Goal: Task Accomplishment & Management: Use online tool/utility

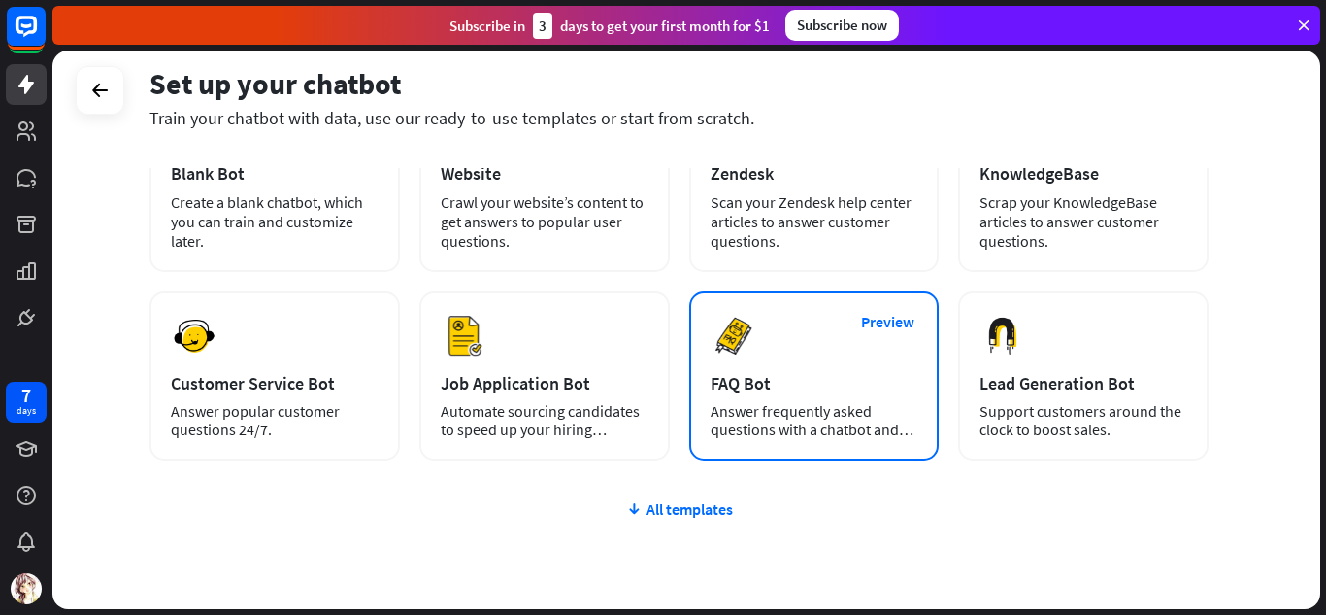
scroll to position [194, 0]
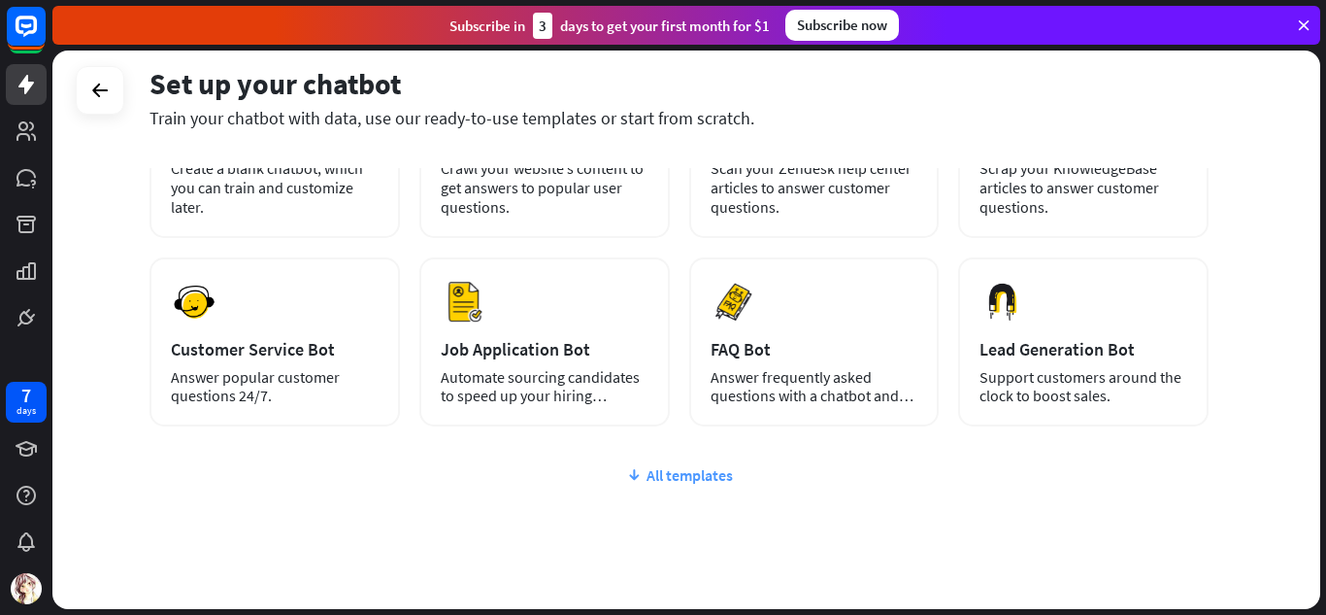
click at [733, 473] on div "All templates" at bounding box center [679, 474] width 1059 height 19
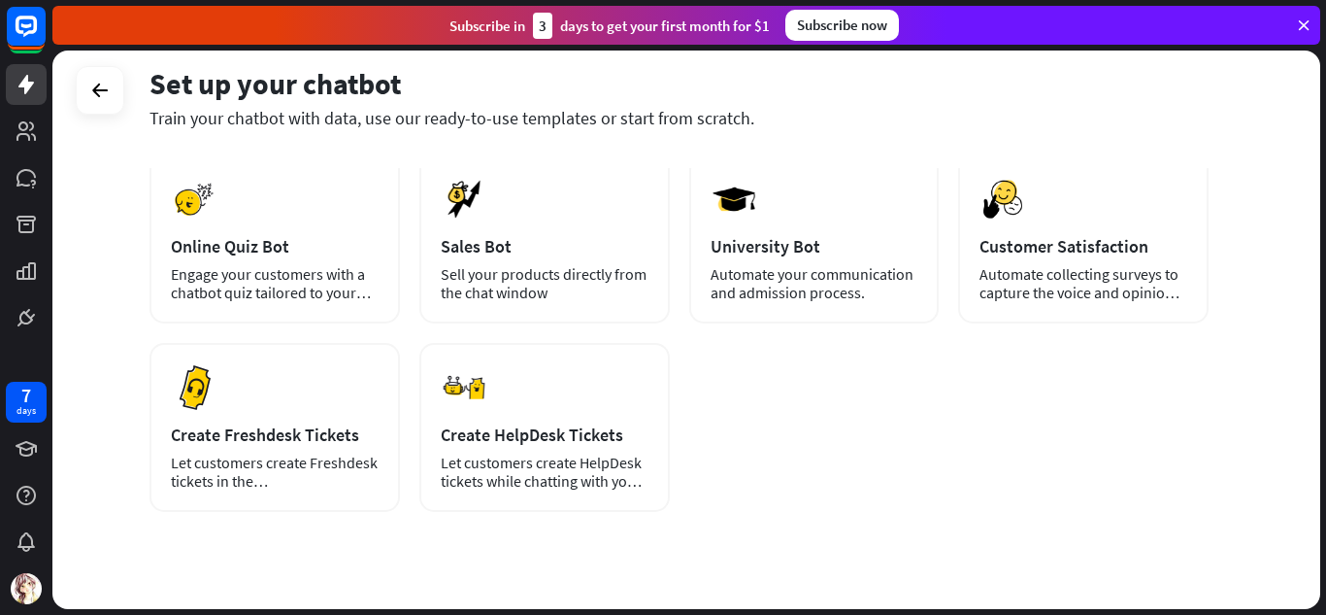
scroll to position [0, 0]
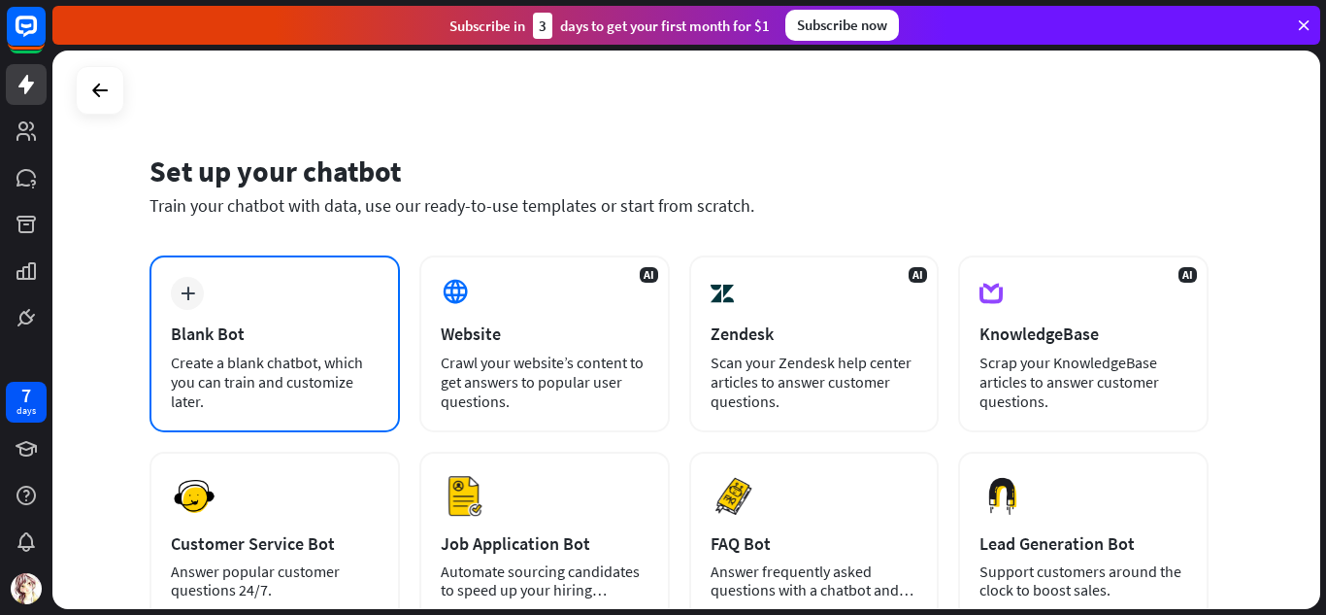
click at [249, 291] on div "plus Blank Bot Create a blank chatbot, which you can train and customize later." at bounding box center [275, 343] width 250 height 177
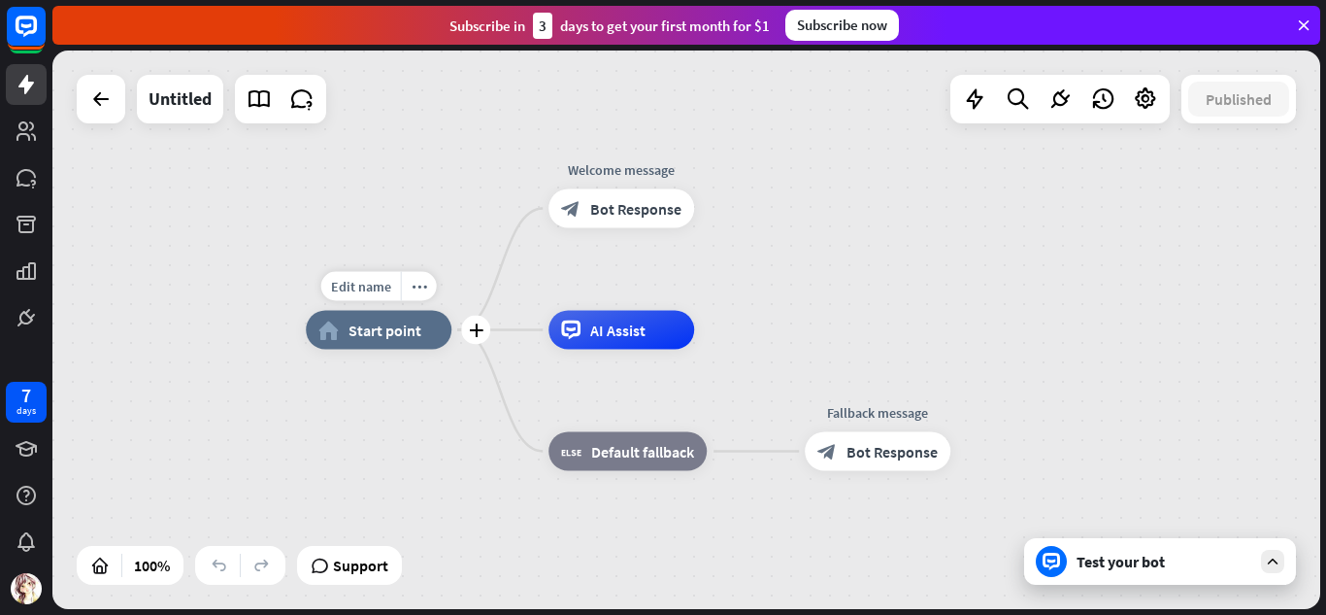
click at [384, 330] on span "Start point" at bounding box center [385, 329] width 73 height 19
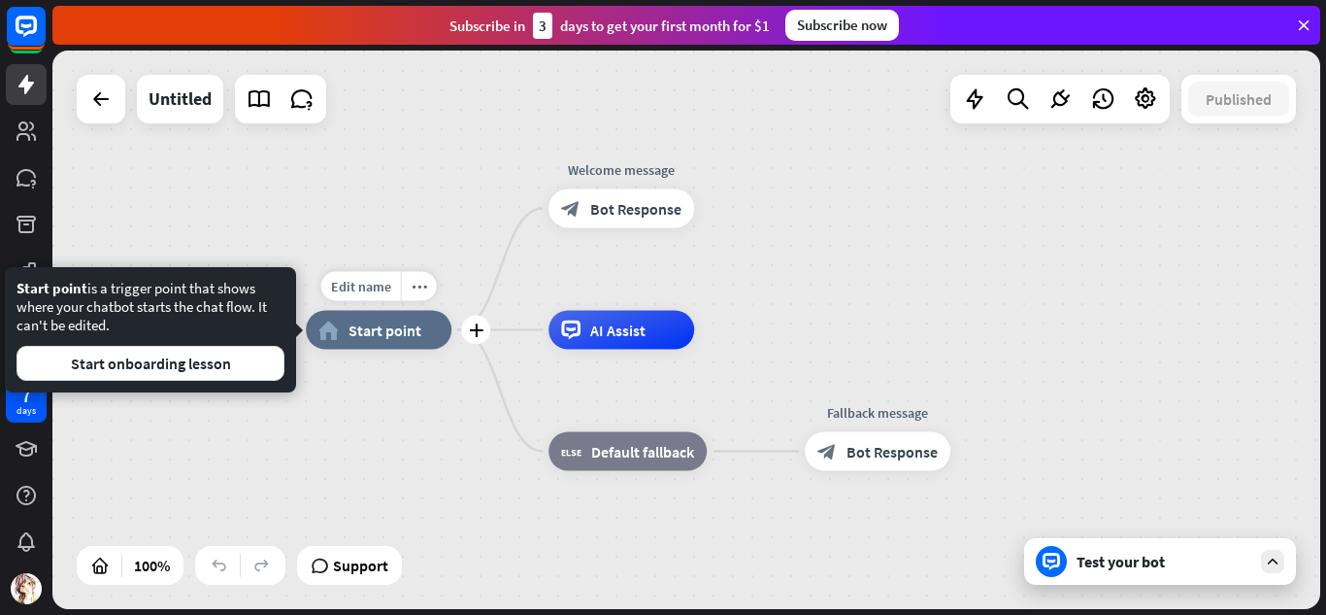
click at [384, 330] on span "Start point" at bounding box center [385, 329] width 73 height 19
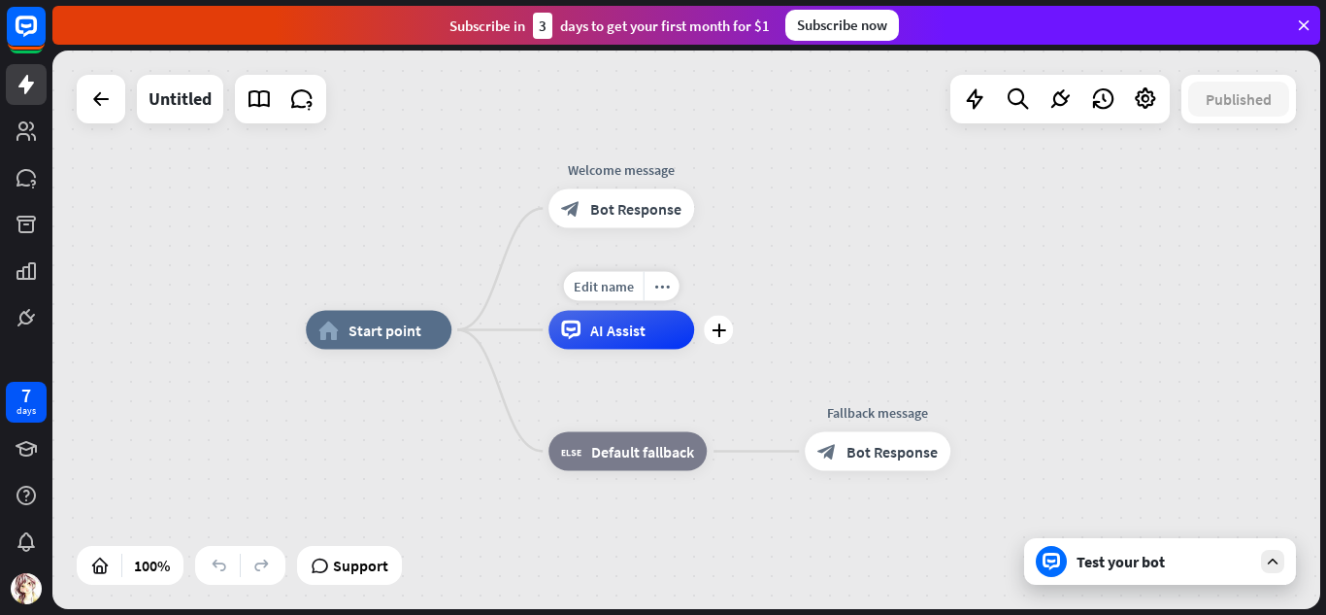
click at [572, 336] on icon at bounding box center [570, 329] width 19 height 19
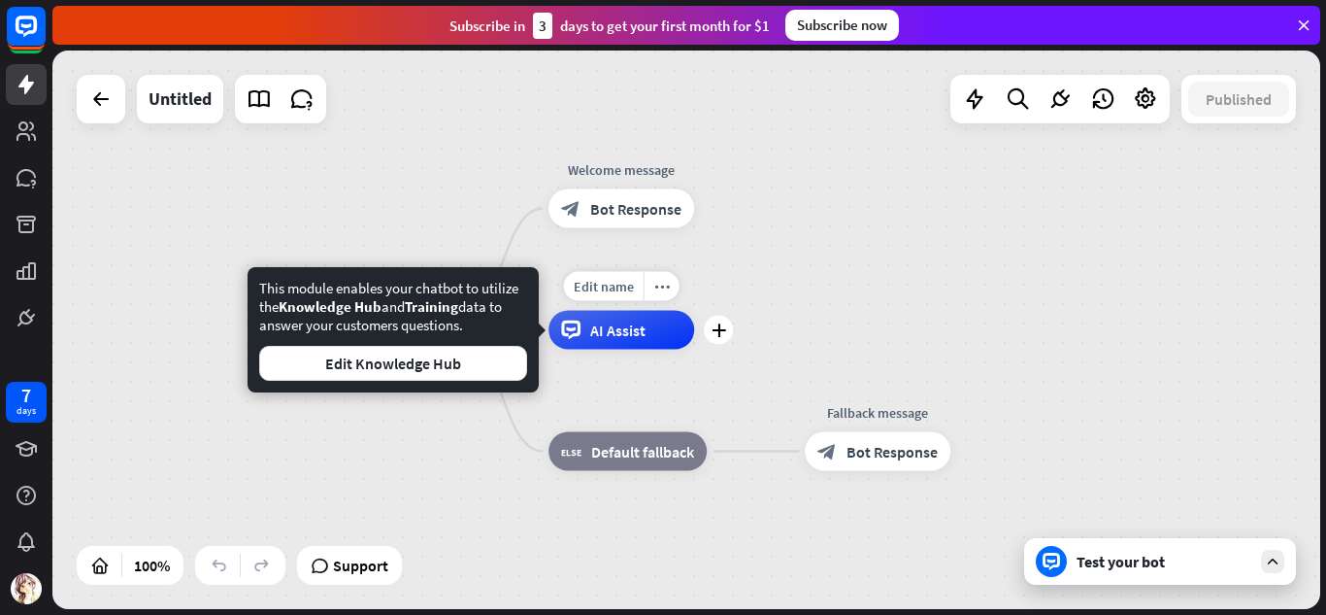
click at [572, 336] on icon at bounding box center [570, 329] width 19 height 19
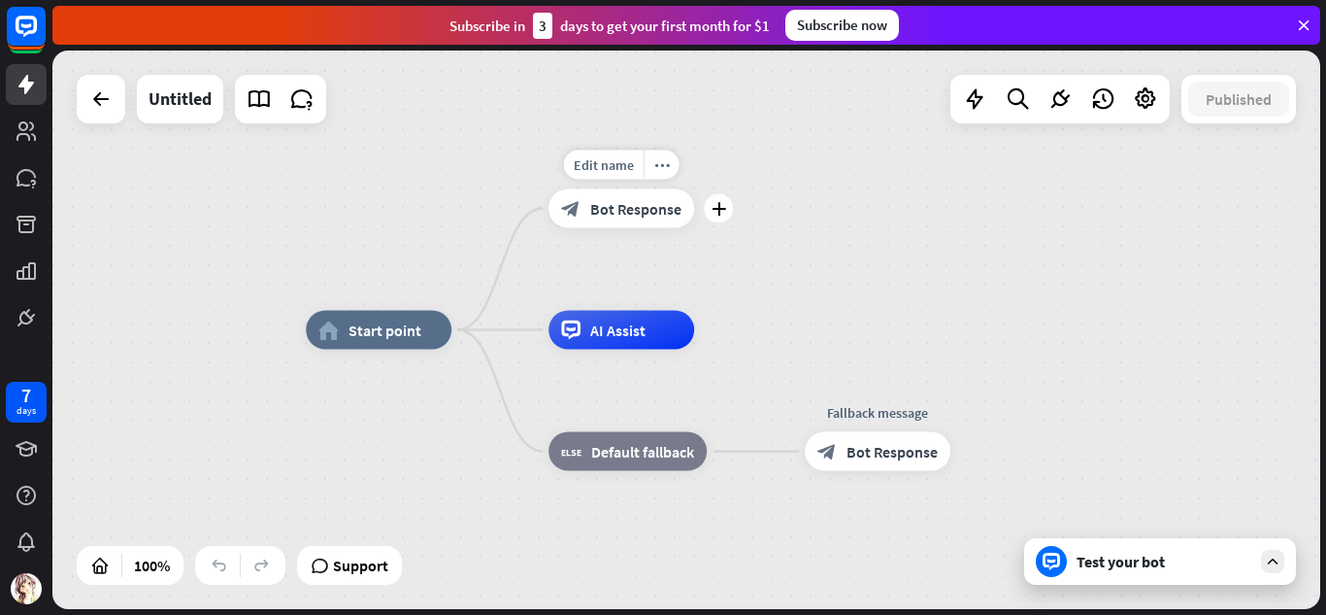
click at [584, 205] on div "block_bot_response Bot Response" at bounding box center [622, 208] width 146 height 39
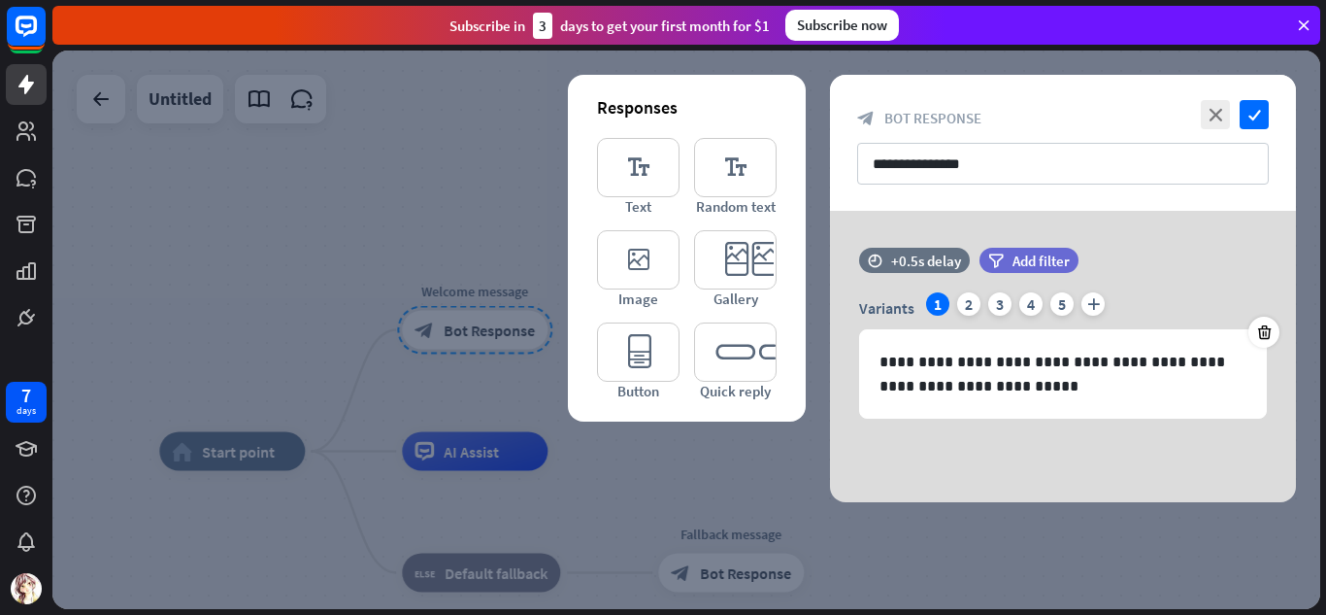
click at [333, 252] on div at bounding box center [686, 329] width 1268 height 558
click at [333, 252] on div "home_2 Start point Welcome message block_bot_response Bot Response AI Assist bl…" at bounding box center [686, 329] width 1268 height 558
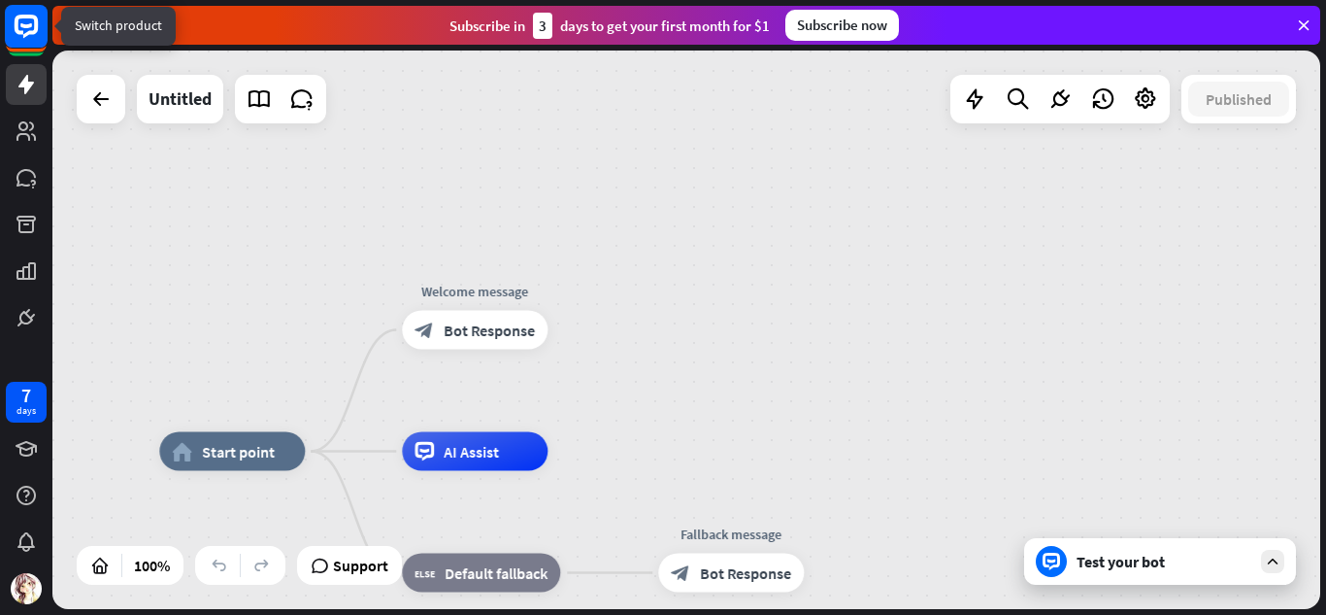
click at [18, 27] on rect at bounding box center [26, 26] width 43 height 43
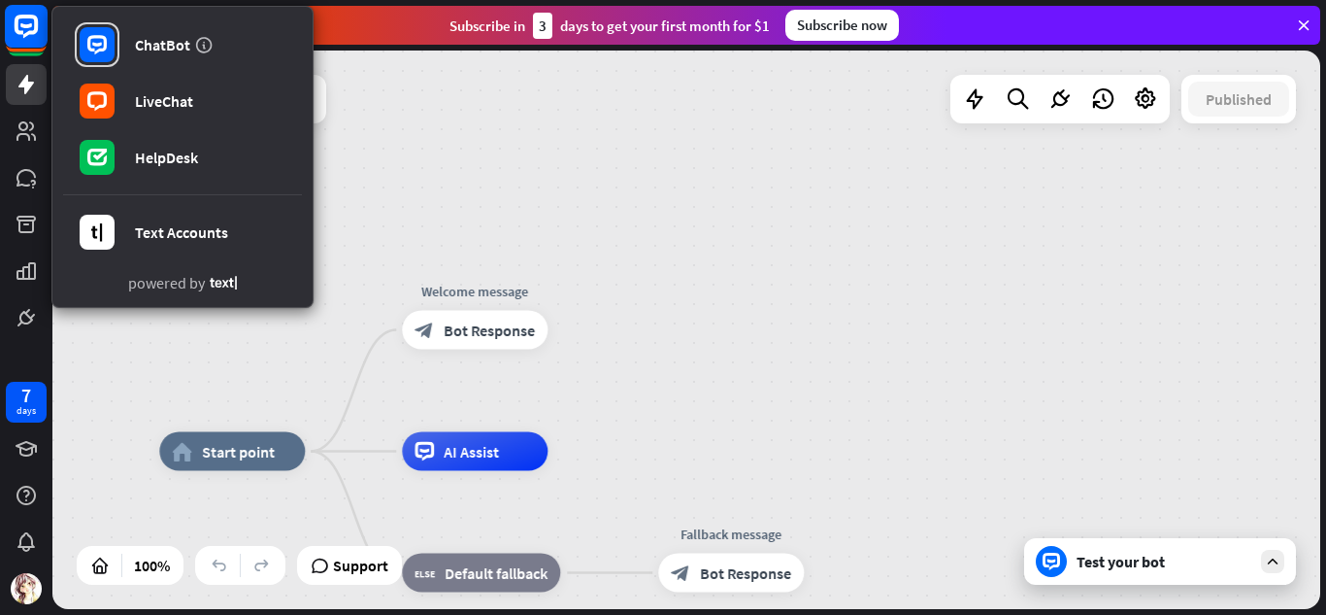
click at [18, 27] on rect at bounding box center [26, 26] width 43 height 43
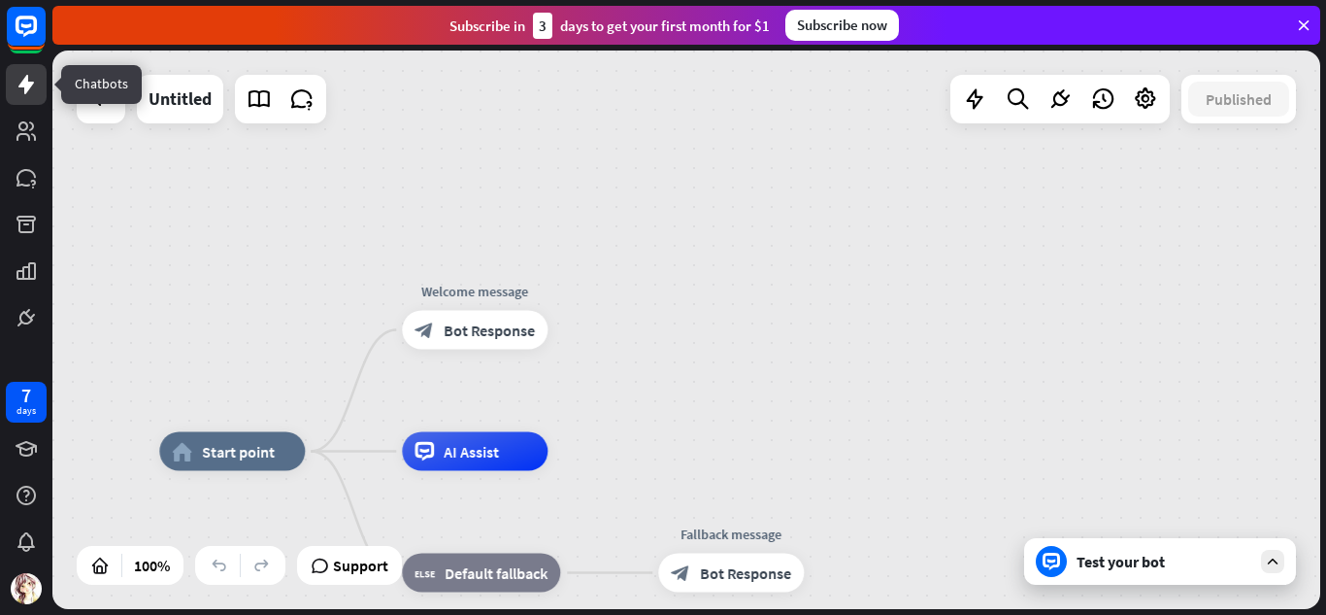
click at [11, 74] on link at bounding box center [26, 84] width 41 height 41
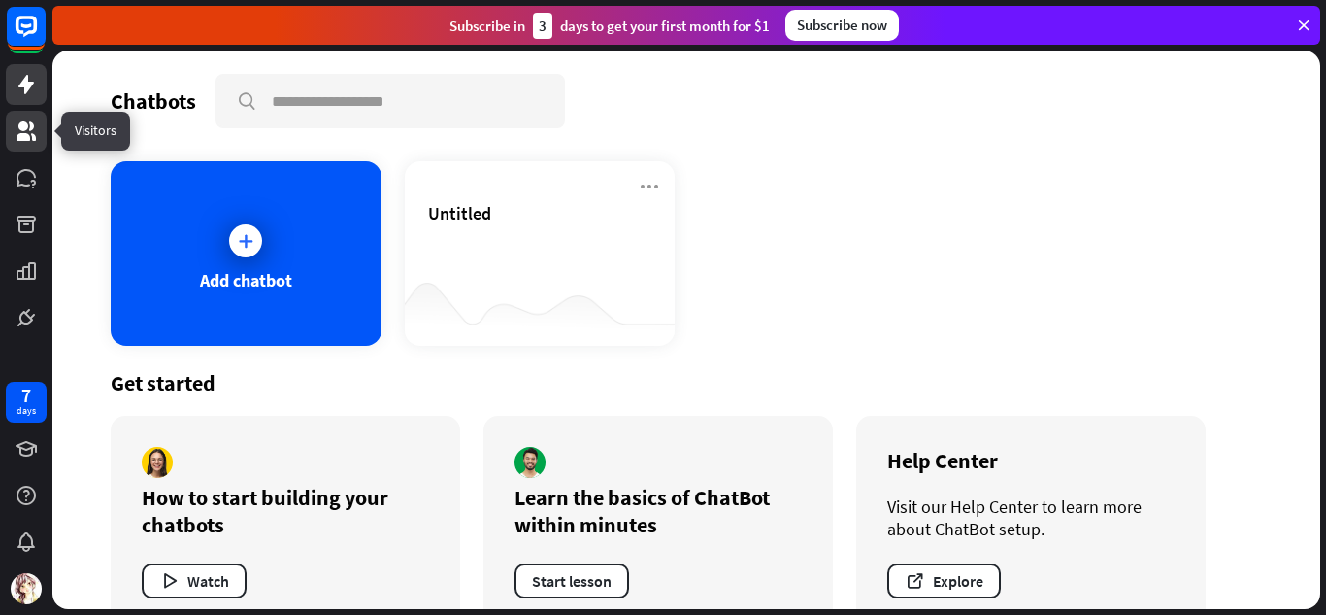
click at [21, 128] on icon at bounding box center [26, 130] width 19 height 19
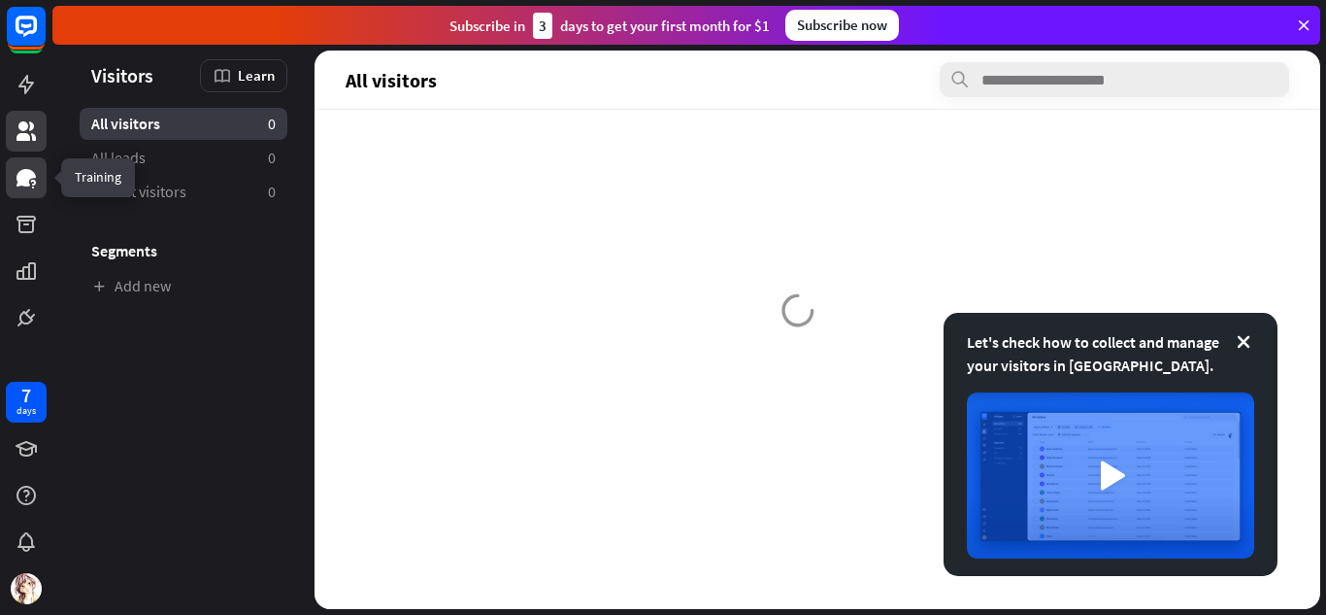
click at [38, 167] on link at bounding box center [26, 177] width 41 height 41
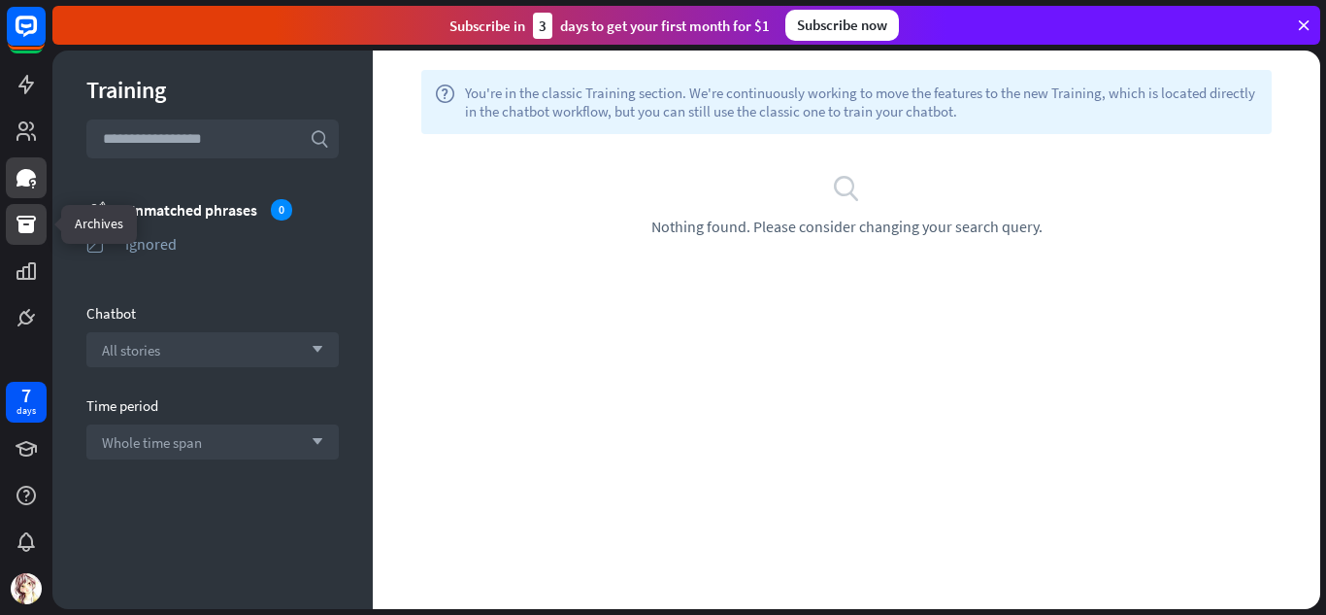
click at [37, 217] on icon at bounding box center [26, 224] width 23 height 23
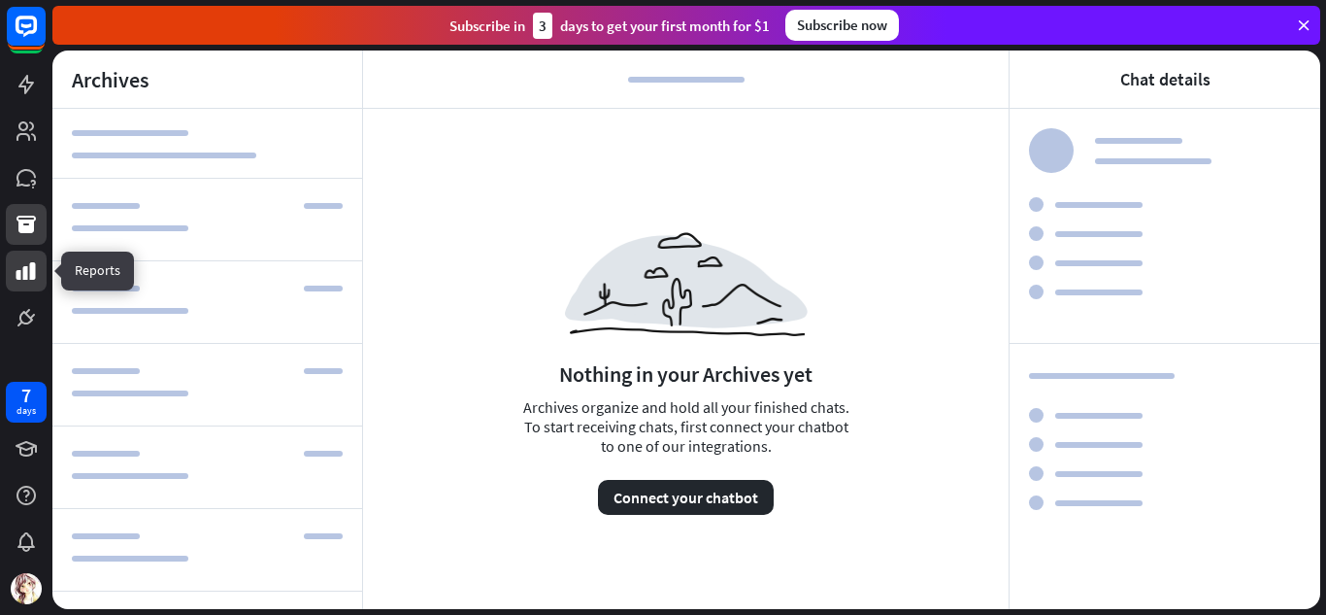
click at [32, 271] on icon at bounding box center [26, 270] width 19 height 17
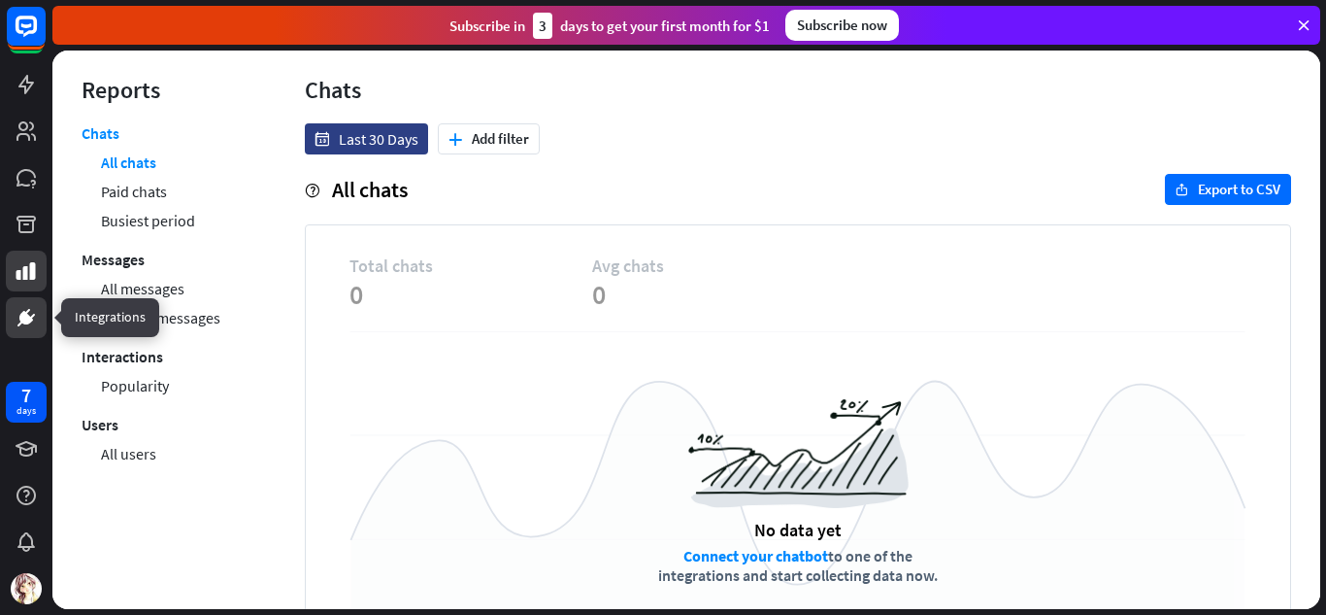
click at [38, 311] on link at bounding box center [26, 317] width 41 height 41
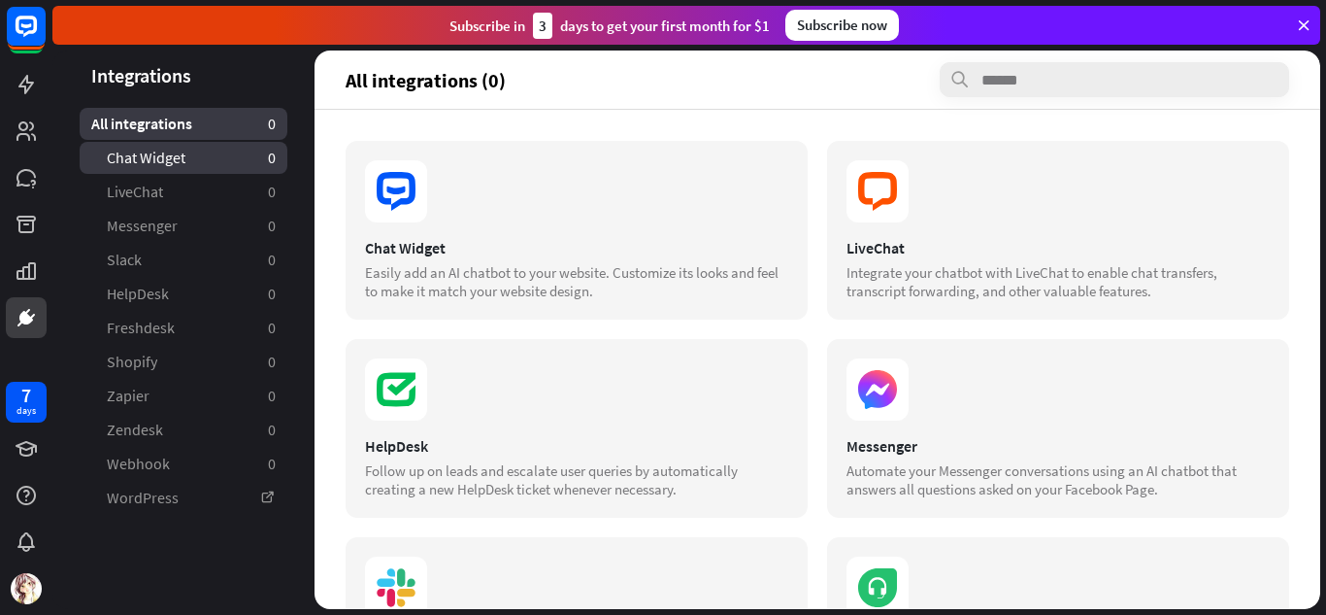
click at [136, 150] on span "Chat Widget" at bounding box center [146, 158] width 79 height 20
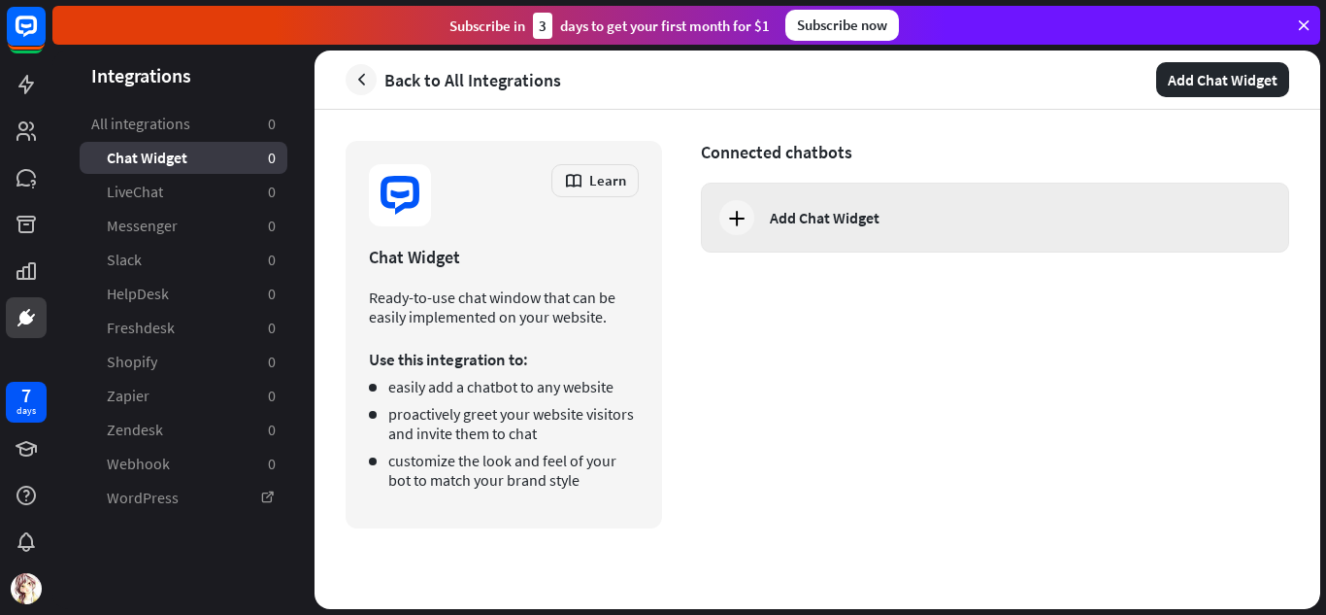
click at [785, 222] on div "Add Chat Widget" at bounding box center [825, 217] width 110 height 19
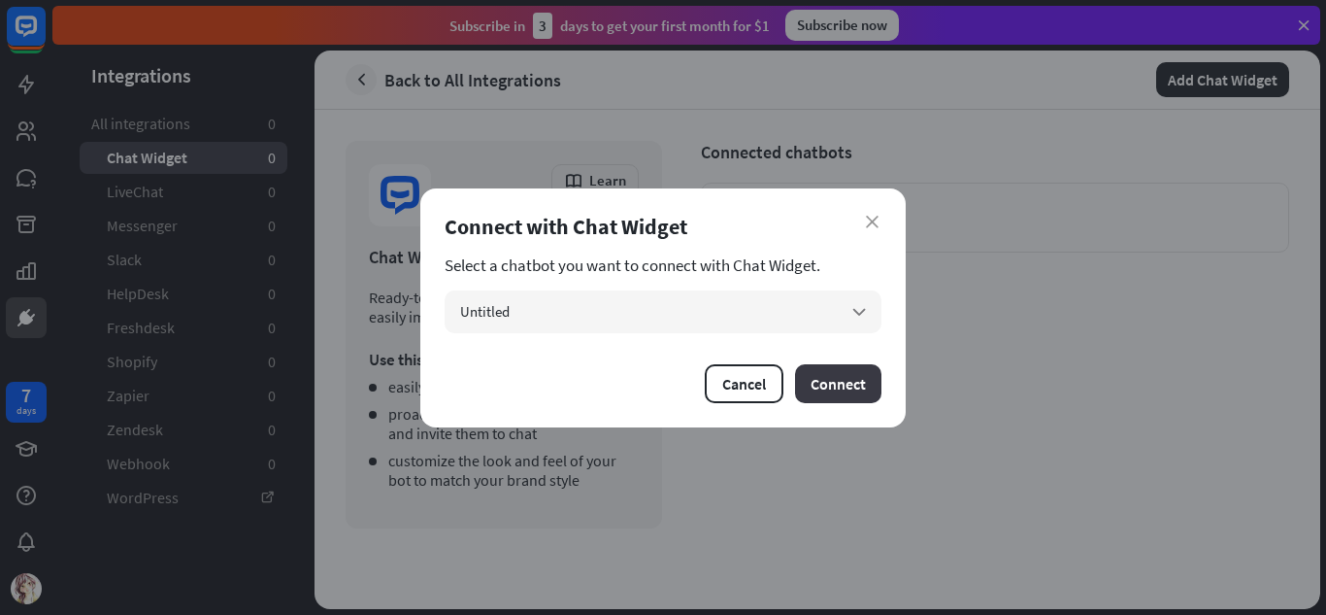
click at [858, 402] on button "Connect" at bounding box center [838, 383] width 86 height 39
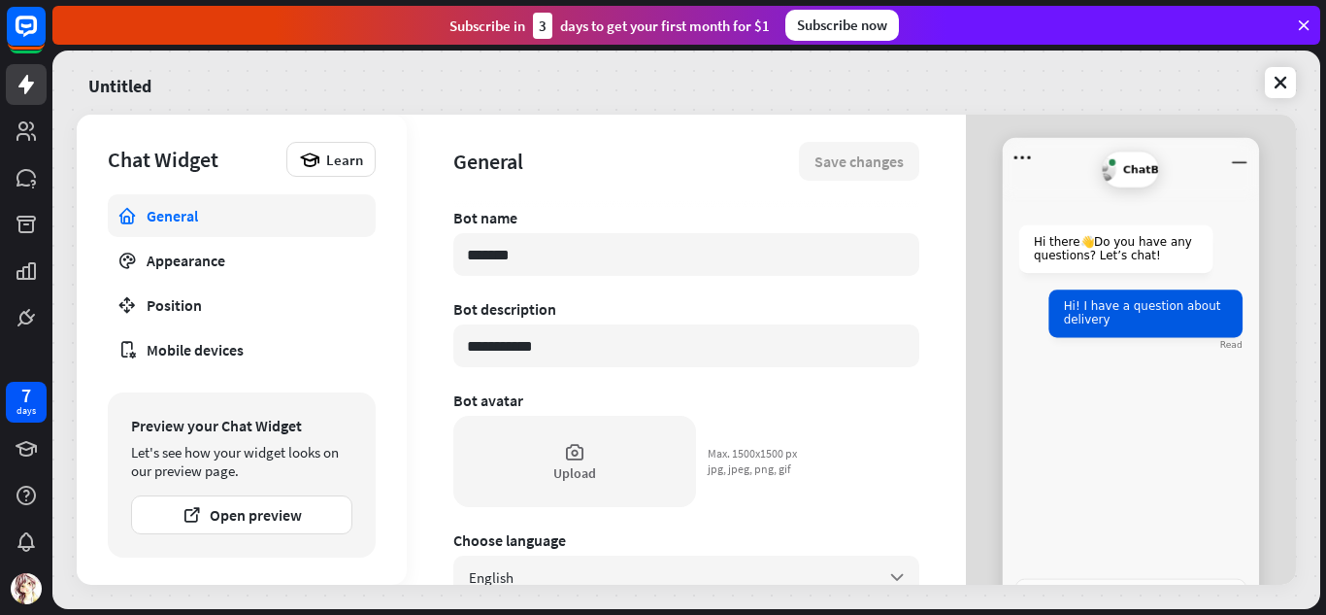
type textarea "*"
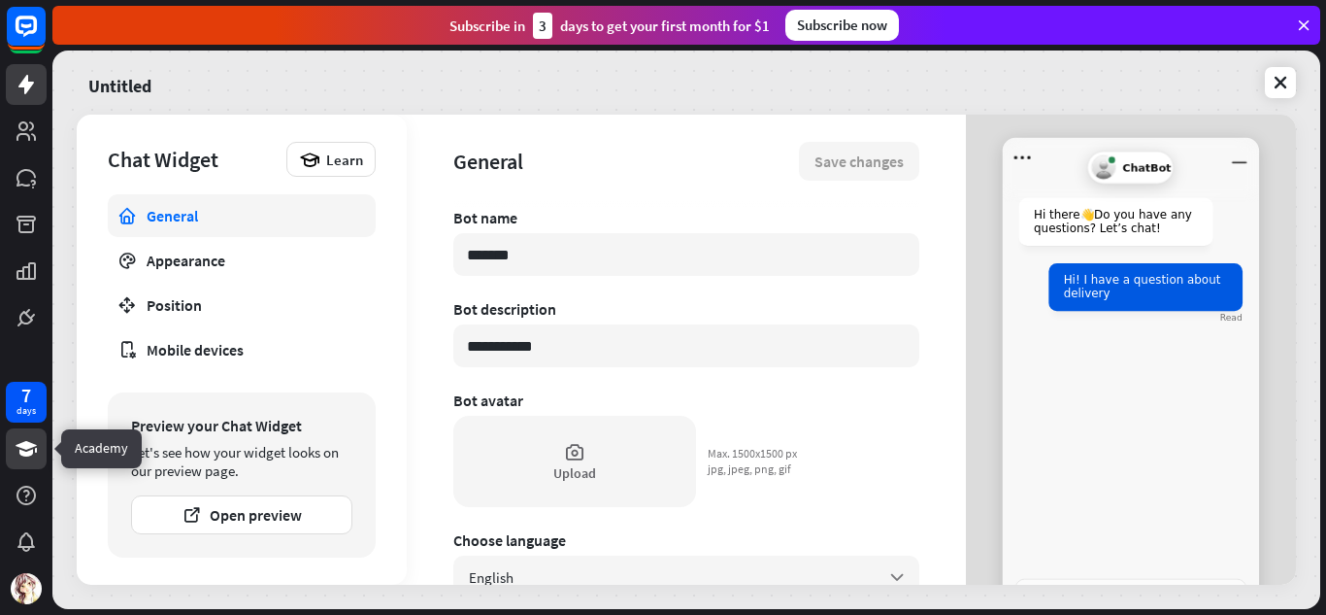
click at [37, 437] on icon at bounding box center [26, 448] width 23 height 23
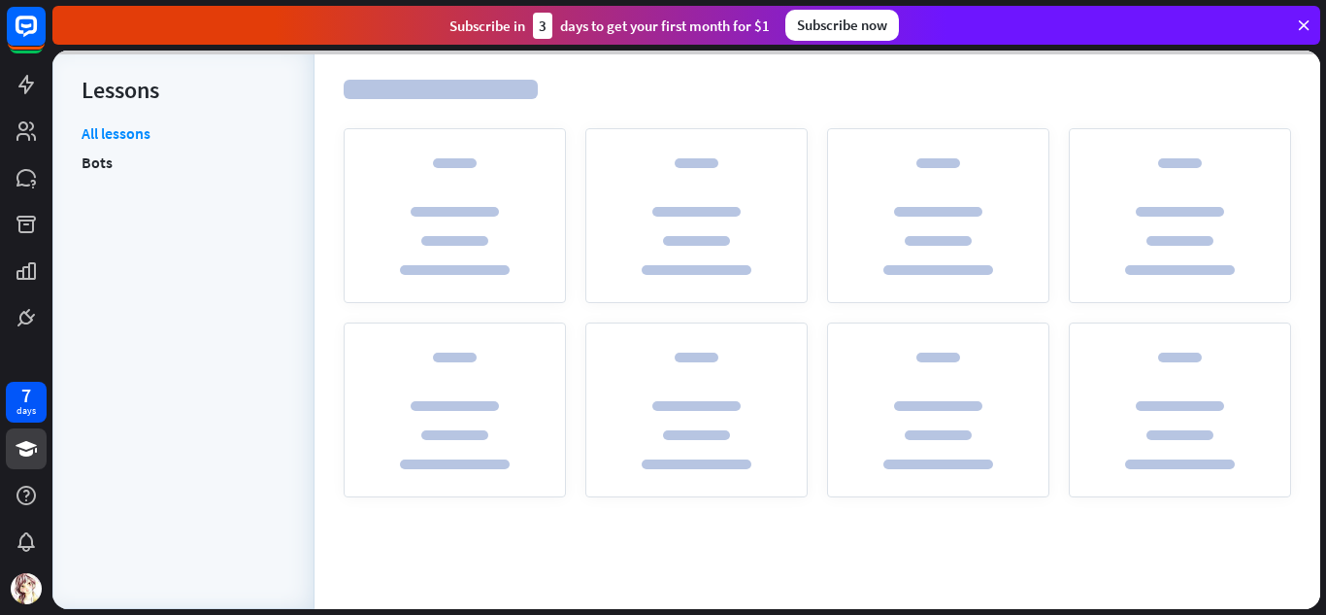
click at [5, 492] on div "7 days" at bounding box center [26, 492] width 52 height 233
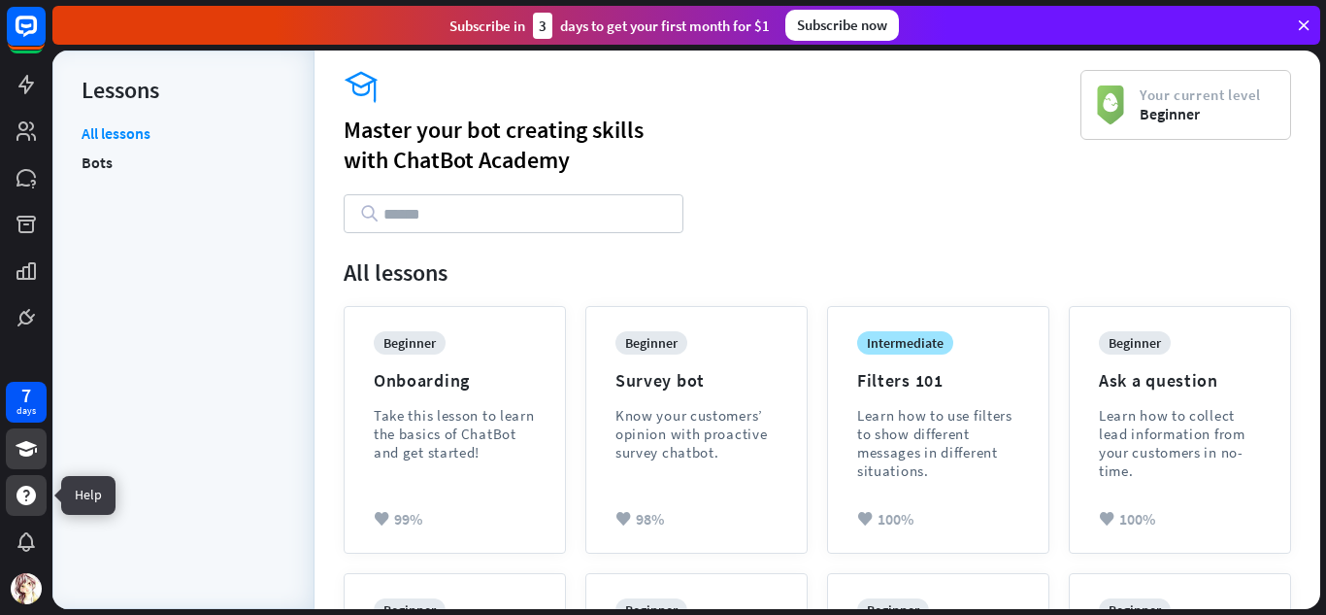
click at [30, 503] on icon at bounding box center [26, 494] width 19 height 19
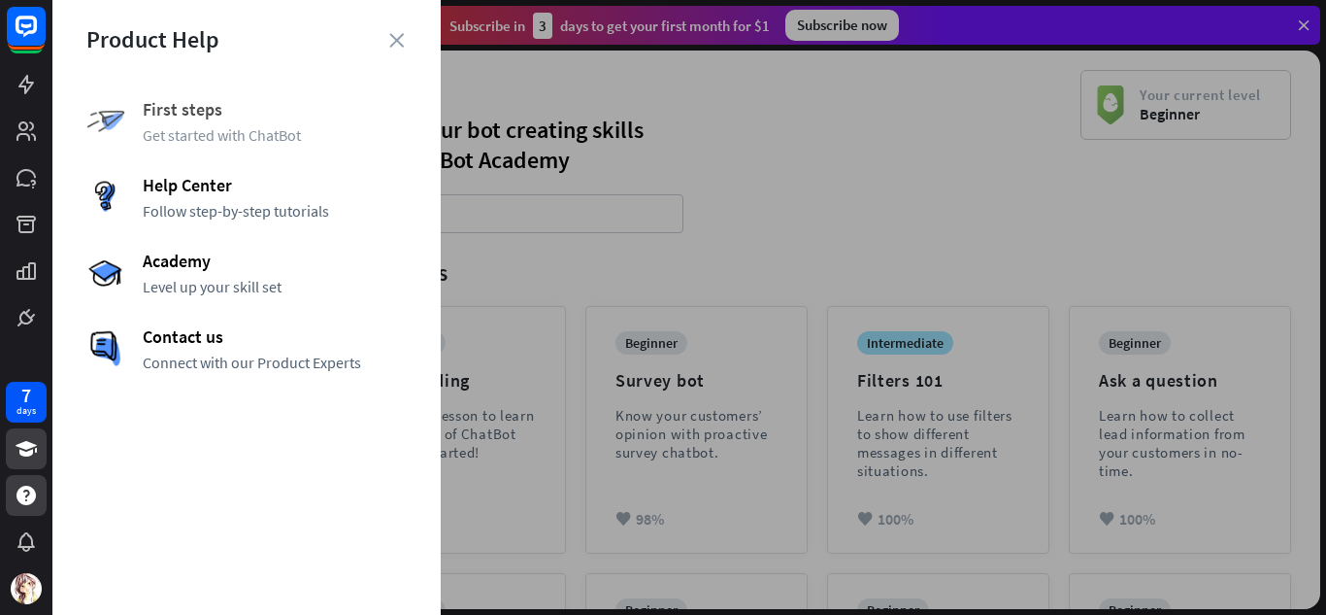
click at [178, 100] on span "First steps" at bounding box center [275, 109] width 264 height 22
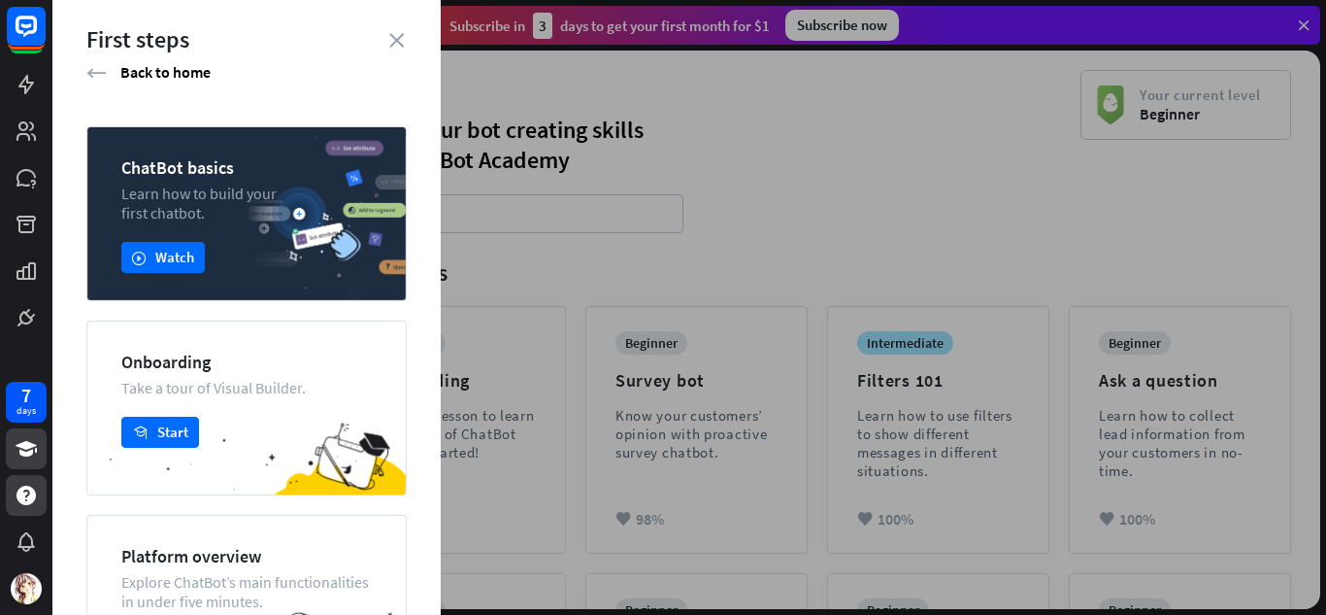
click at [451, 97] on div at bounding box center [689, 307] width 1274 height 615
